Goal: Task Accomplishment & Management: Complete application form

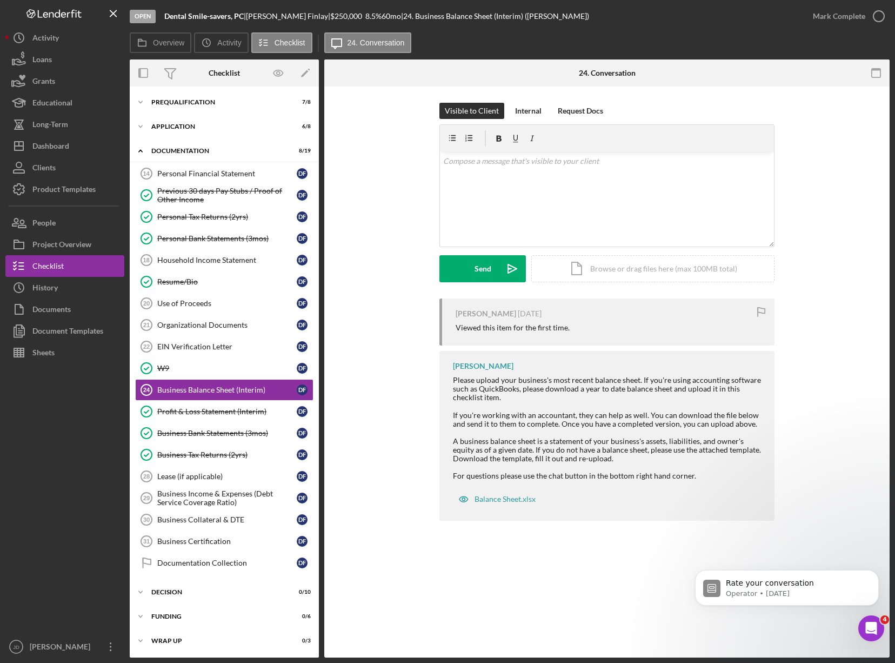
scroll to position [18, 0]
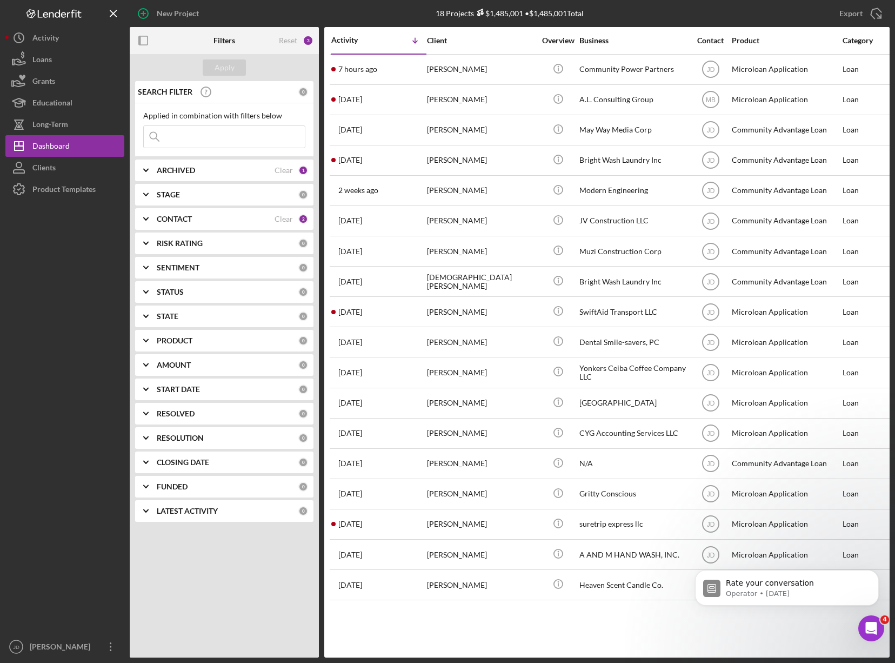
click at [148, 218] on icon "Icon/Expander" at bounding box center [145, 218] width 27 height 27
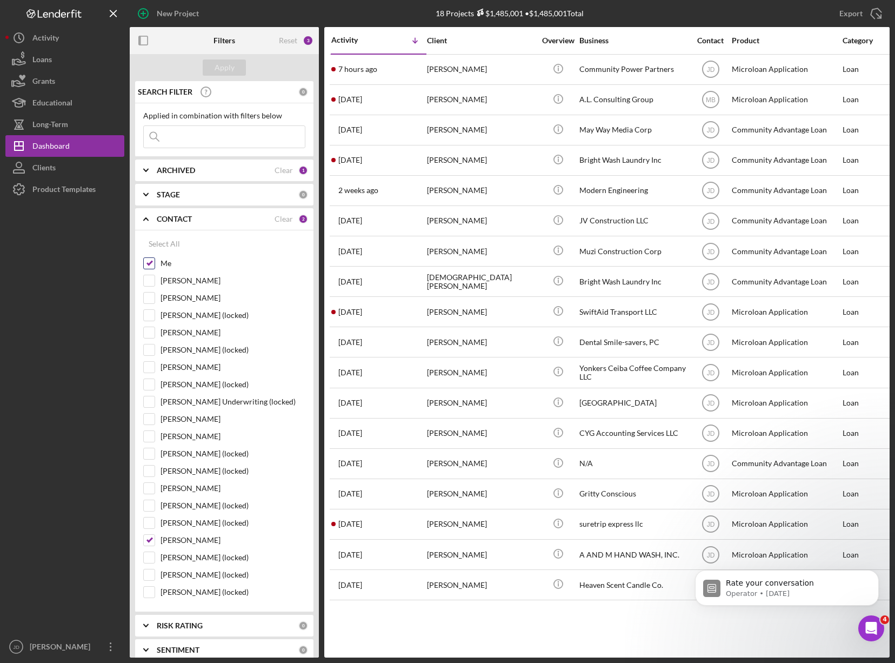
click at [152, 264] on input "Me" at bounding box center [149, 263] width 11 height 11
checkbox input "false"
click at [149, 279] on input "[PERSON_NAME]" at bounding box center [149, 280] width 11 height 11
checkbox input "true"
click at [225, 68] on div "Apply" at bounding box center [225, 67] width 20 height 16
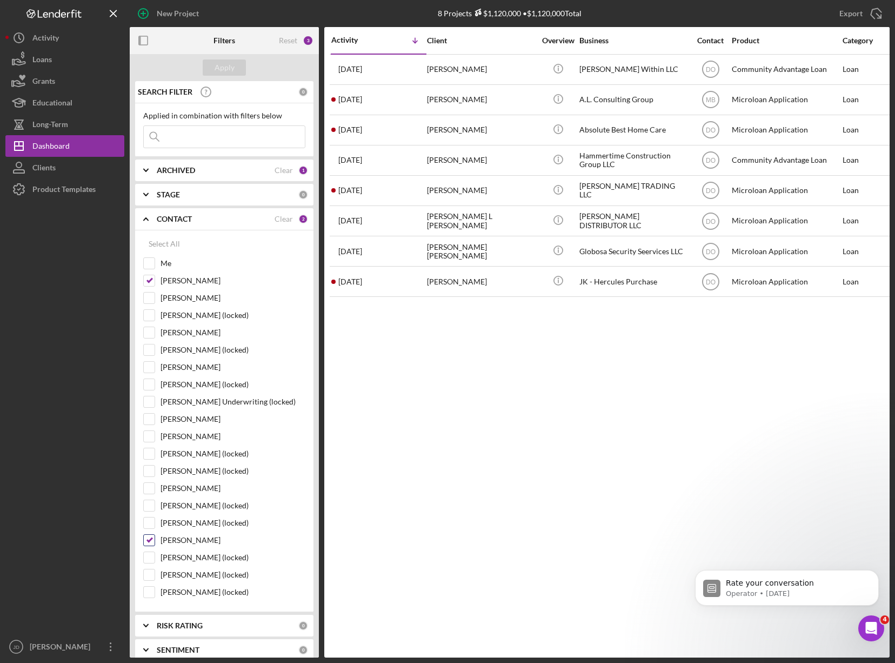
click at [150, 540] on input "Mark Brazier" at bounding box center [149, 539] width 11 height 11
checkbox input "false"
click at [230, 70] on div "Apply" at bounding box center [225, 67] width 20 height 16
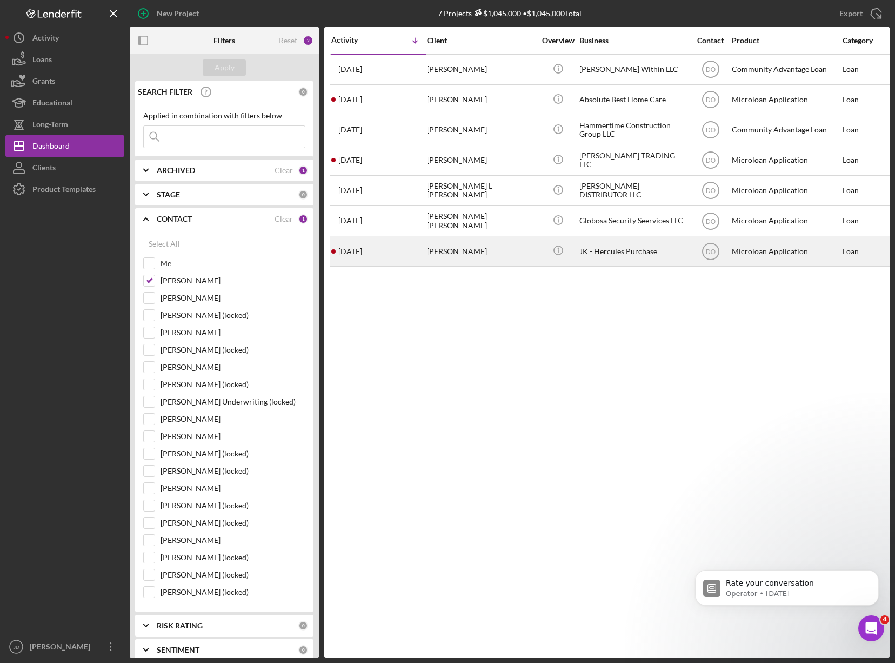
click at [608, 251] on div "JK - Hercules Purchase" at bounding box center [633, 251] width 108 height 29
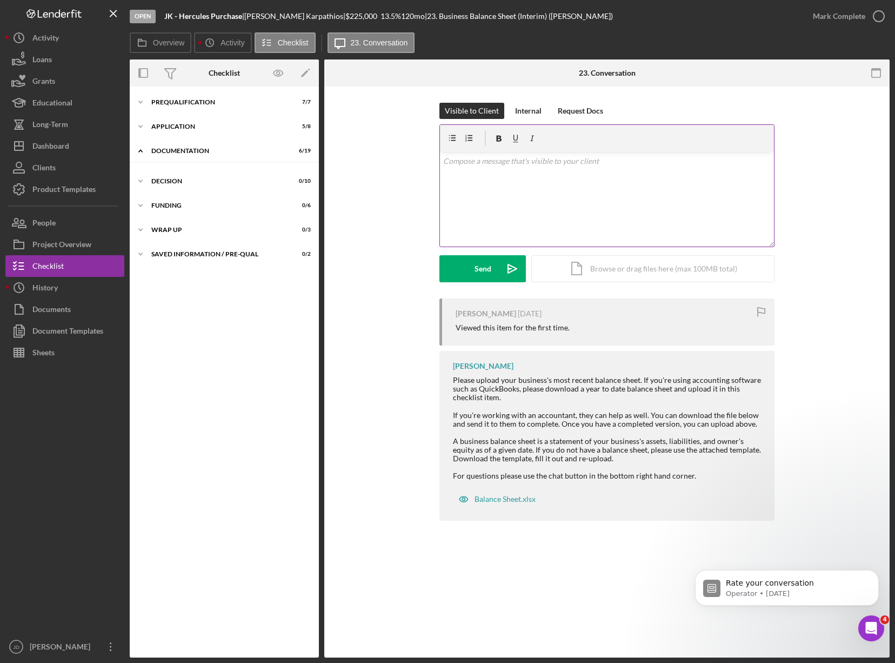
scroll to position [18, 0]
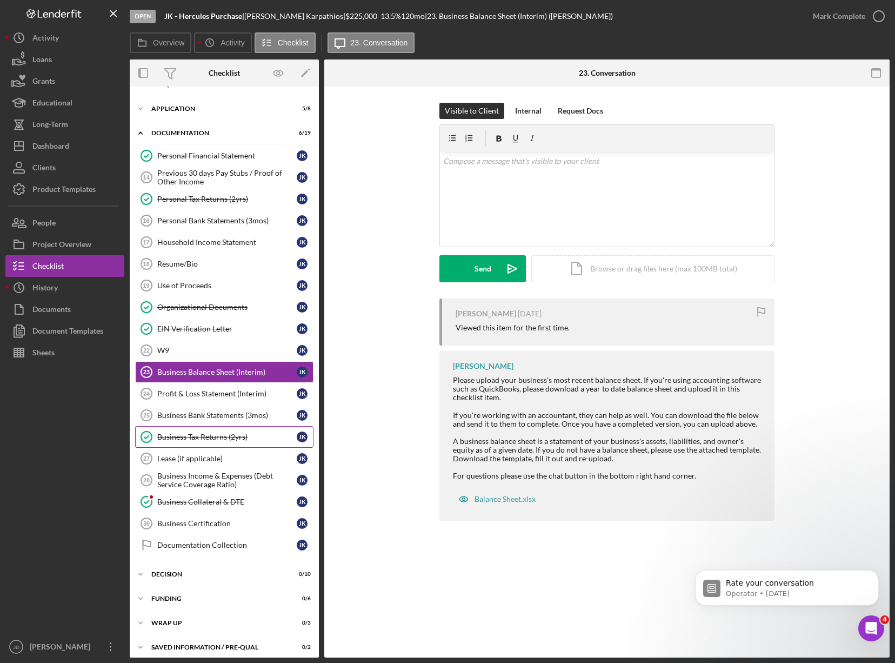
click at [177, 439] on div "Business Tax Returns (2yrs)" at bounding box center [226, 436] width 139 height 9
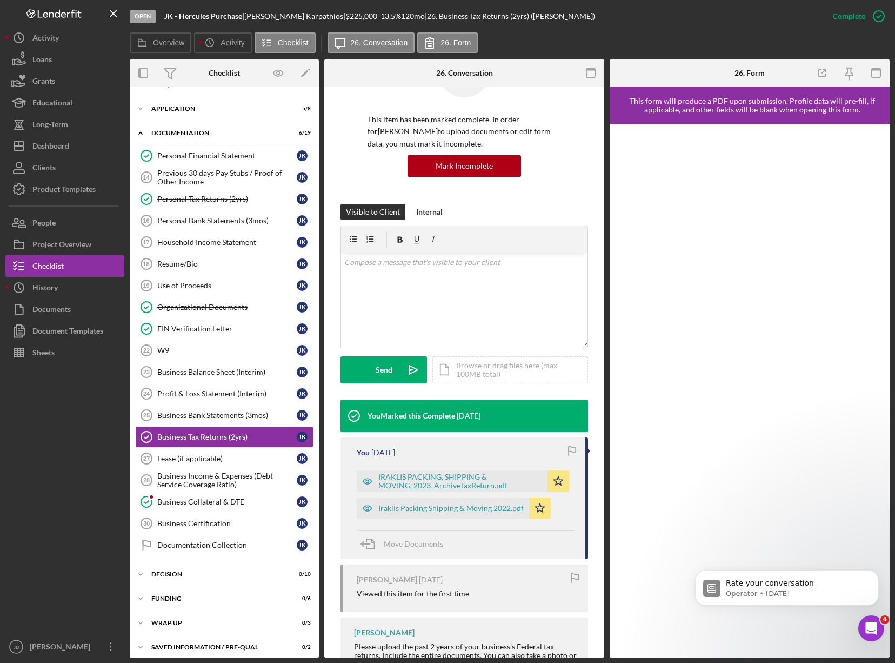
scroll to position [135, 0]
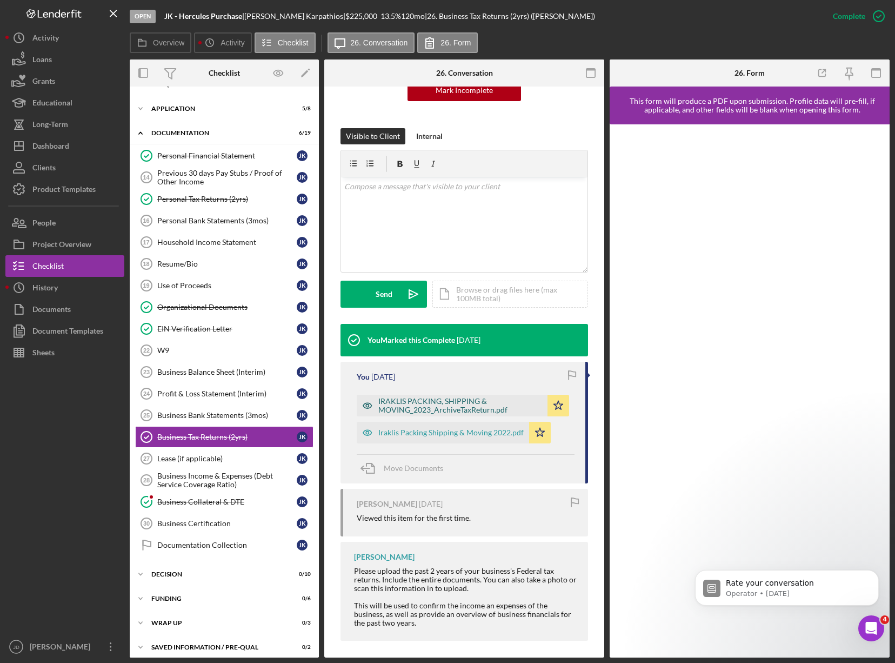
click at [451, 402] on div "IRAKLIS PACKING, SHIPPING & MOVING_2023_ArchiveTaxReturn.pdf" at bounding box center [460, 405] width 164 height 17
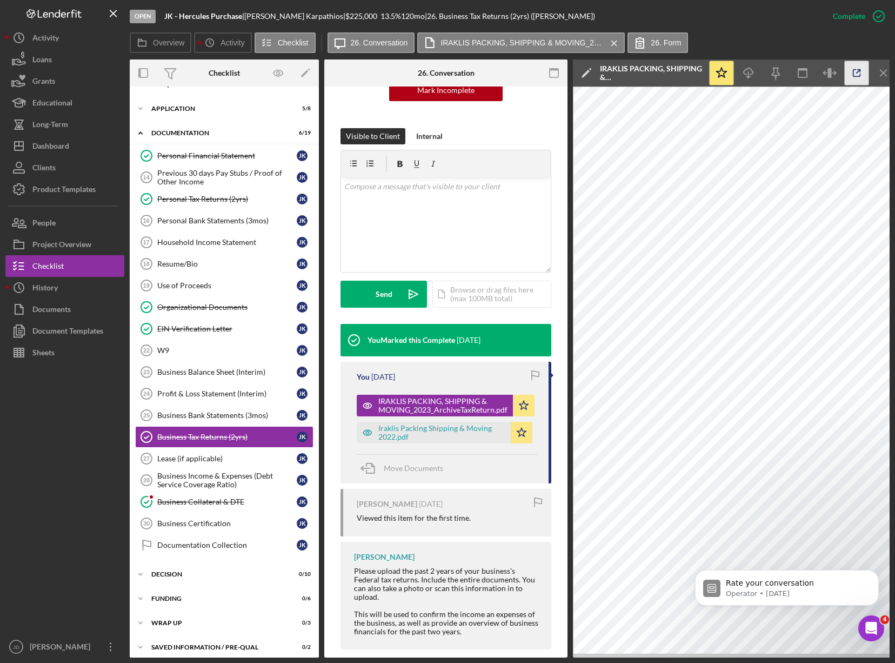
click at [858, 72] on icon "button" at bounding box center [857, 73] width 24 height 24
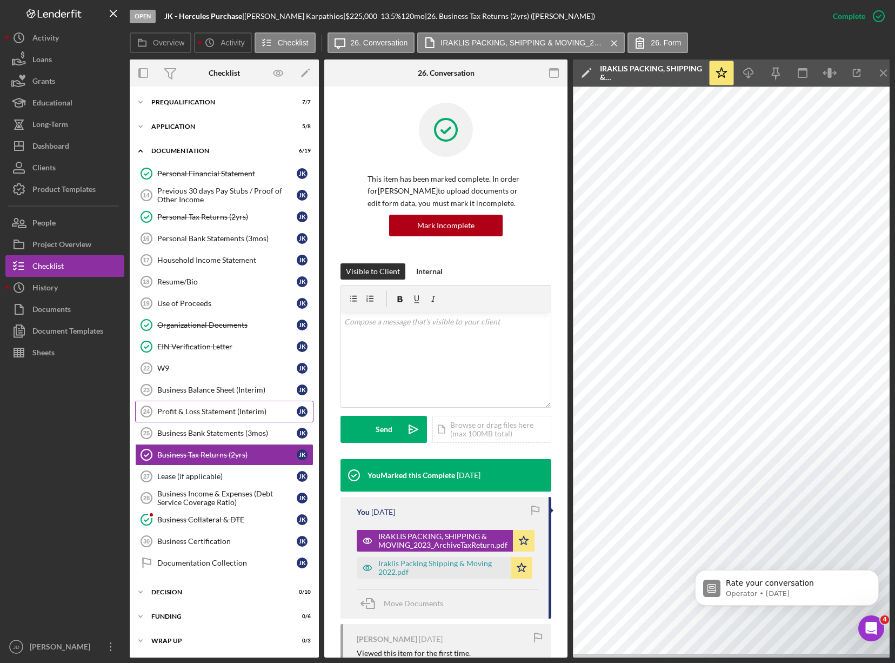
scroll to position [135, 0]
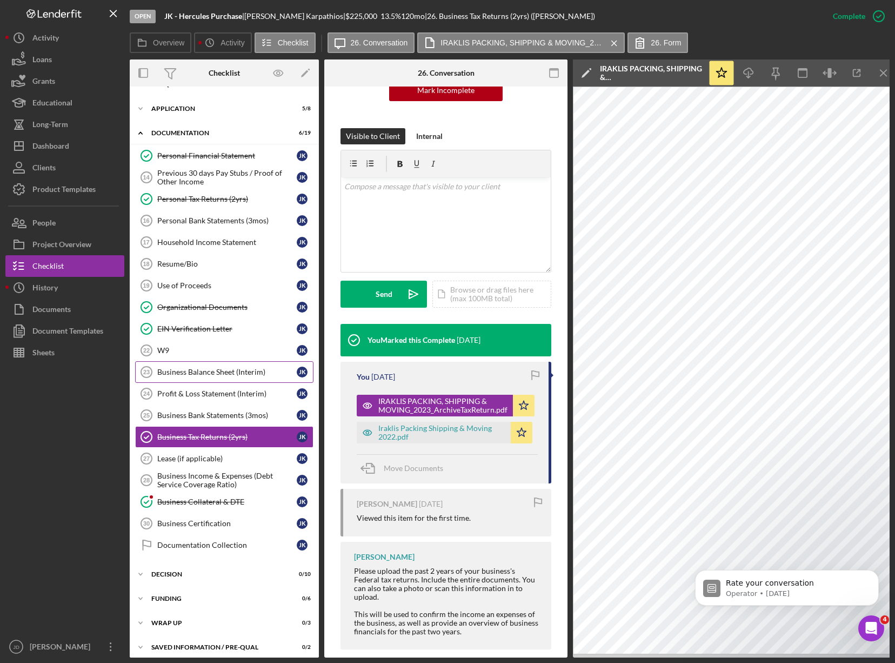
click at [203, 371] on div "Business Balance Sheet (Interim)" at bounding box center [226, 371] width 139 height 9
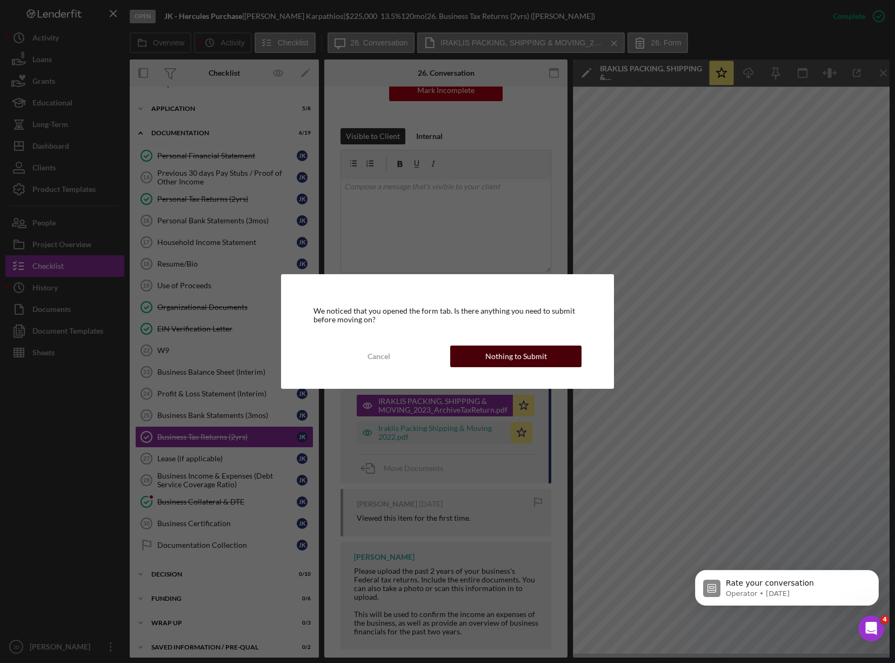
click at [533, 362] on div "Nothing to Submit" at bounding box center [516, 356] width 62 height 22
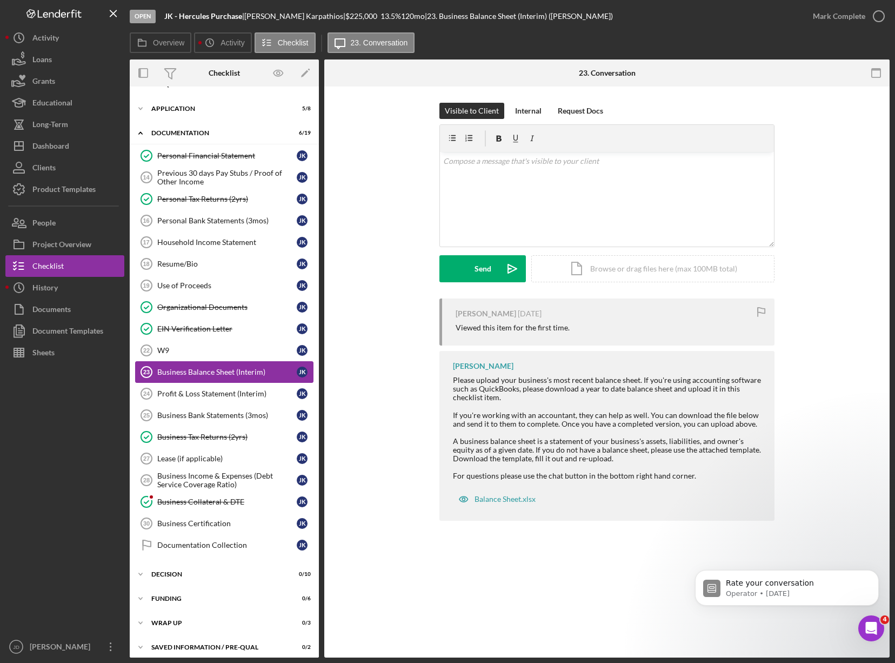
click at [200, 371] on div "Business Balance Sheet (Interim)" at bounding box center [226, 371] width 139 height 9
click at [191, 222] on div "Personal Bank Statements (3mos)" at bounding box center [226, 220] width 139 height 9
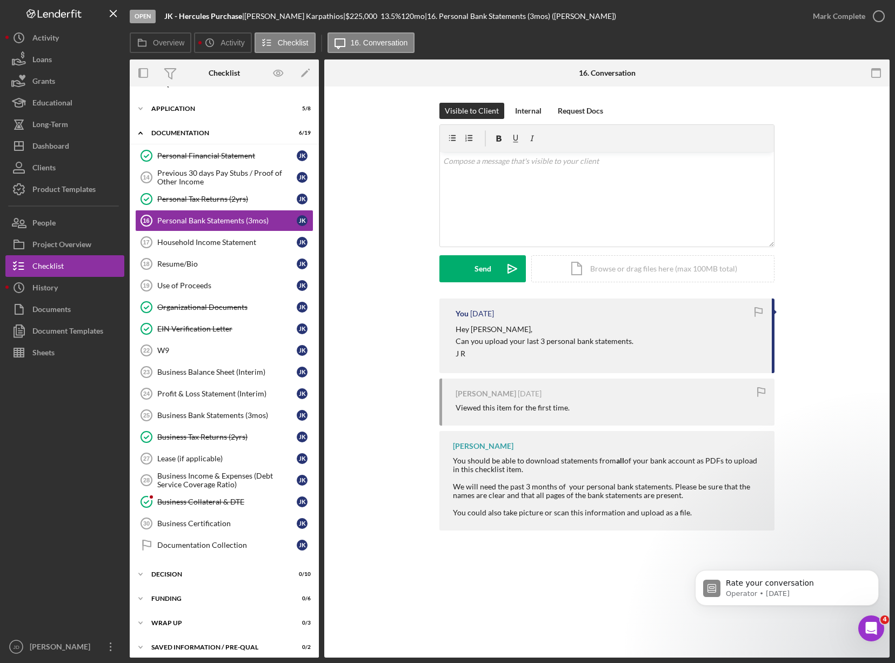
click at [389, 554] on div "Personal Bank Statements (3mos) 16 Personal Bank Statements (3mos) Visible to C…" at bounding box center [606, 371] width 565 height 571
click at [215, 331] on div "EIN Verification Letter" at bounding box center [226, 328] width 139 height 9
